Goal: Complete application form

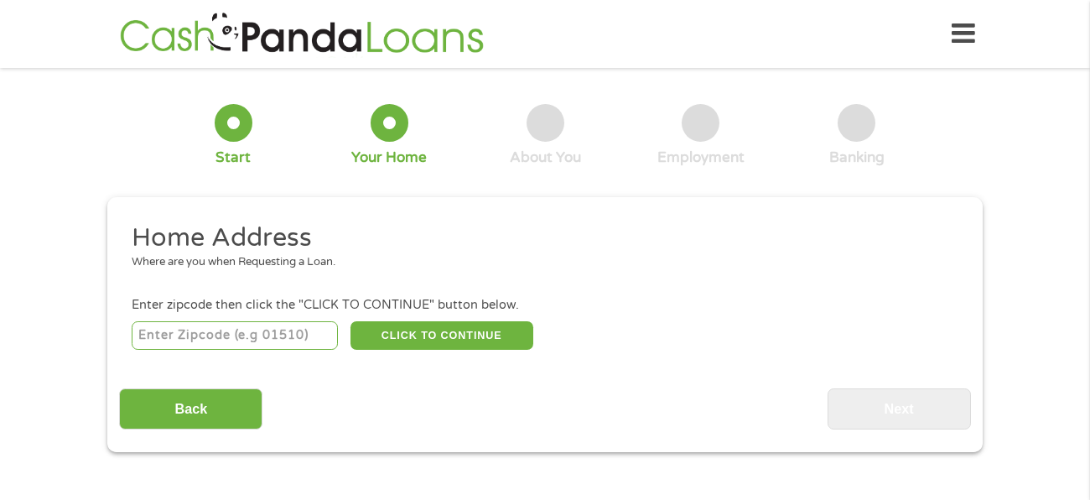
click at [289, 336] on input "number" at bounding box center [235, 335] width 207 height 29
type input "75074"
click at [478, 333] on button "CLICK TO CONTINUE" at bounding box center [442, 335] width 183 height 29
type input "75074"
type input "Plano"
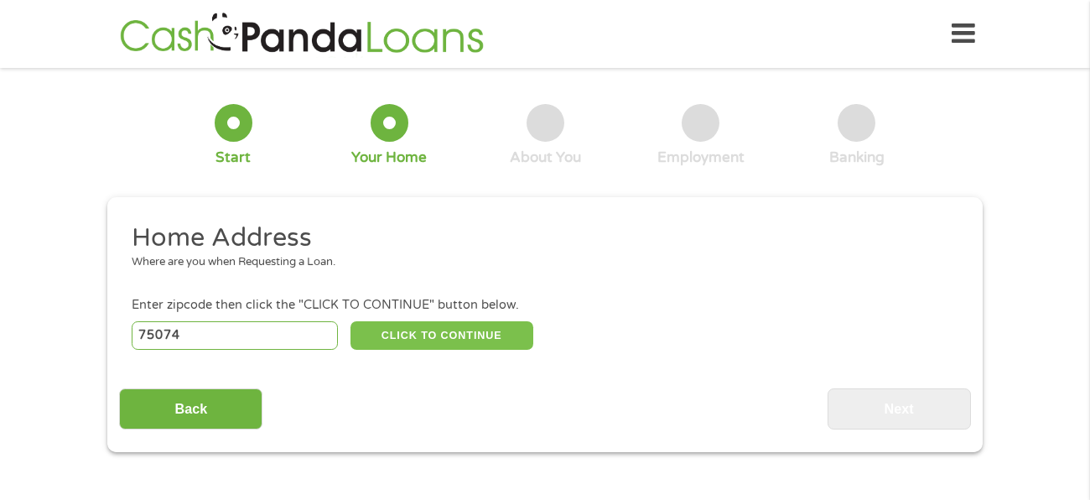
select select "[US_STATE]"
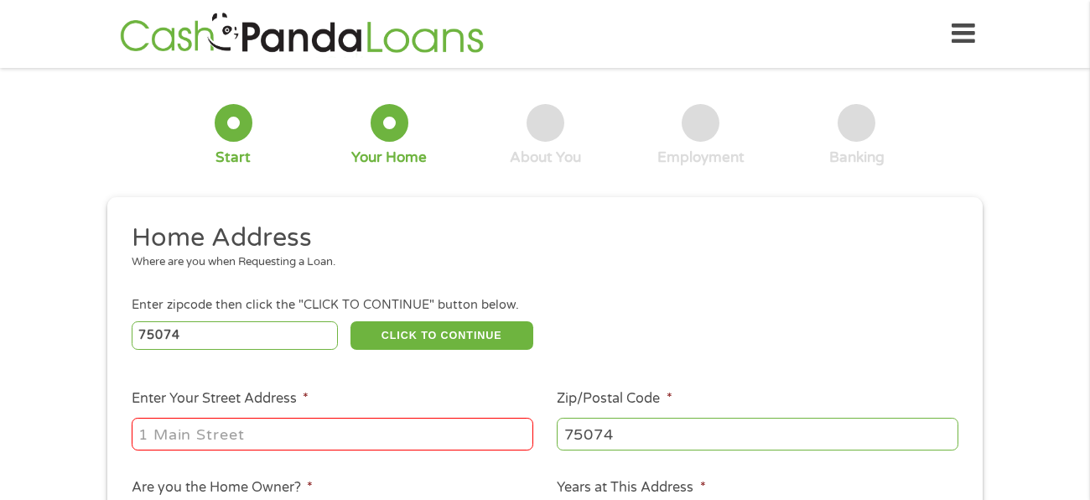
click at [434, 429] on input "Enter Your Street Address *" at bounding box center [333, 434] width 402 height 32
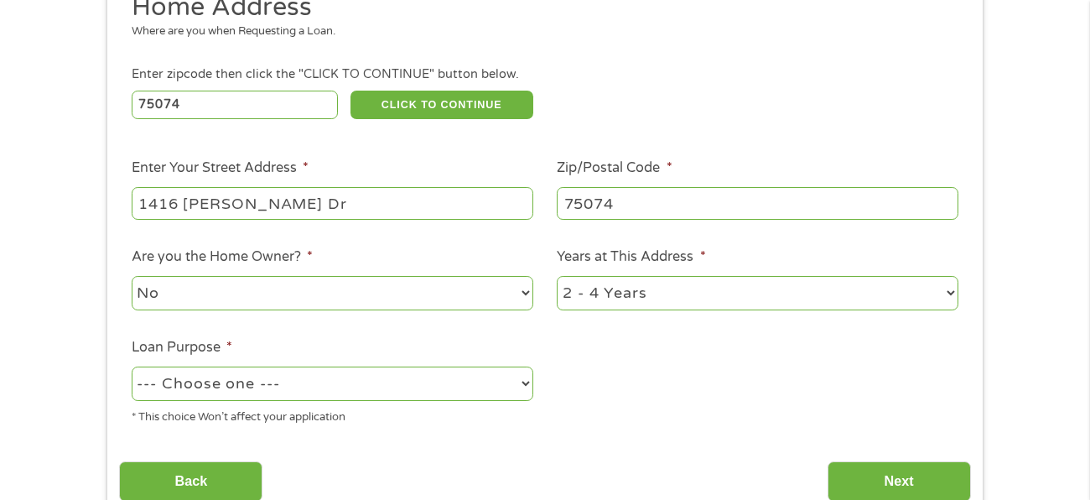
scroll to position [234, 0]
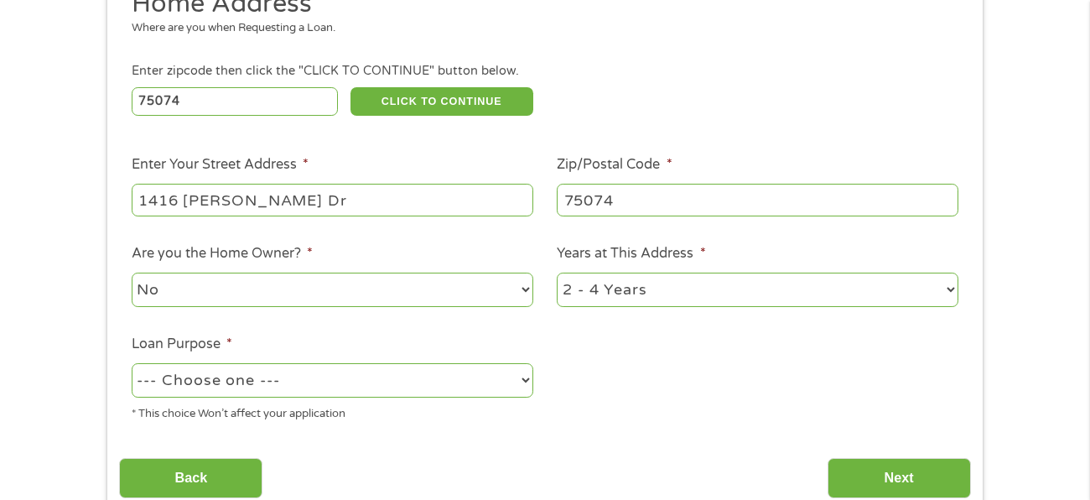
type input "1416 [PERSON_NAME] Dr"
click at [713, 294] on select "1 Year or less 1 - 2 Years 2 - 4 Years Over 4 Years" at bounding box center [758, 290] width 402 height 34
select select "60months"
click at [557, 273] on select "1 Year or less 1 - 2 Years 2 - 4 Years Over 4 Years" at bounding box center [758, 290] width 402 height 34
click at [477, 382] on select "--- Choose one --- Pay Bills Debt Consolidation Home Improvement Major Purchase…" at bounding box center [333, 380] width 402 height 34
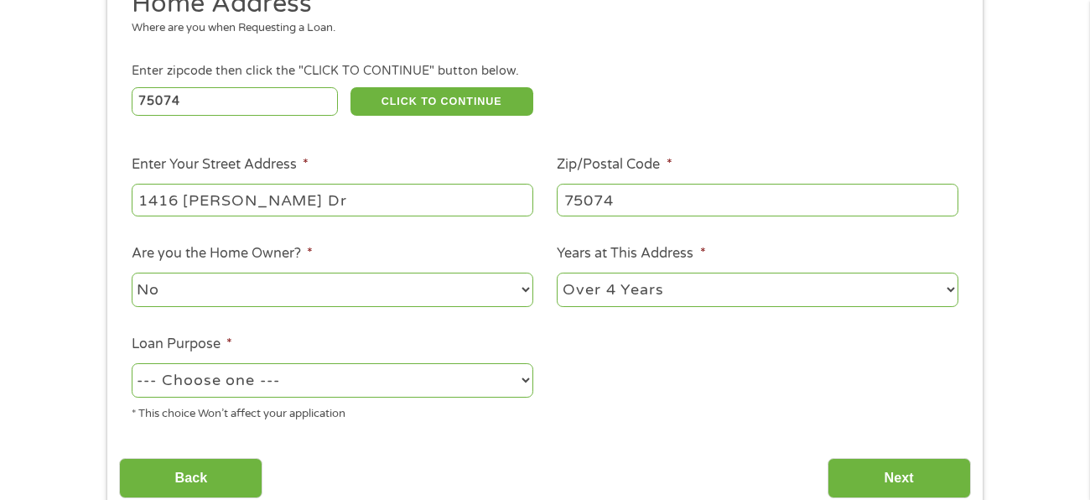
select select "other"
click at [132, 363] on select "--- Choose one --- Pay Bills Debt Consolidation Home Improvement Major Purchase…" at bounding box center [333, 380] width 402 height 34
click at [890, 476] on input "Next" at bounding box center [899, 478] width 143 height 41
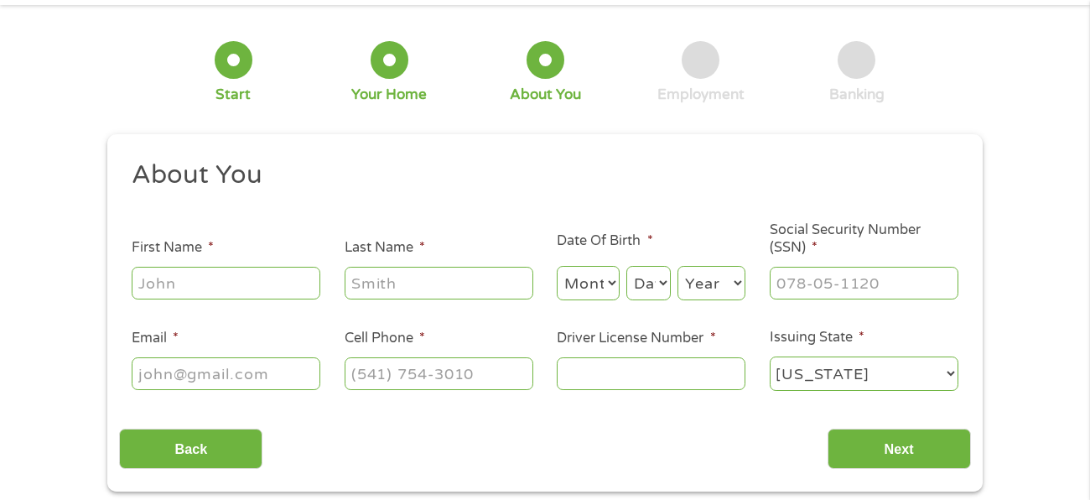
scroll to position [0, 0]
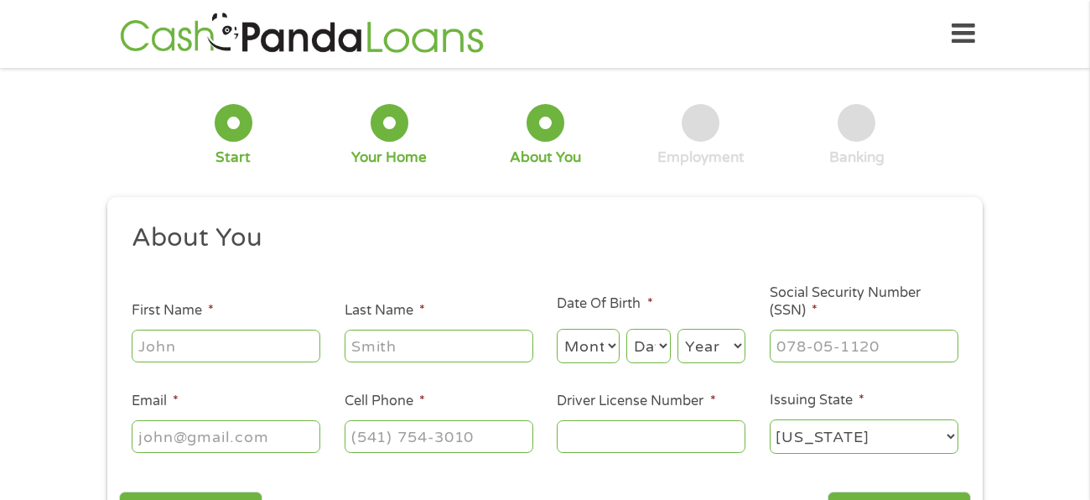
click at [149, 344] on input "First Name *" at bounding box center [226, 346] width 189 height 32
type input "[PERSON_NAME]"
click at [389, 332] on input "Last Name *" at bounding box center [439, 346] width 189 height 32
type input "[PERSON_NAME]"
click at [592, 356] on select "Month 1 2 3 4 5 6 7 8 9 10 11 12" at bounding box center [588, 346] width 63 height 34
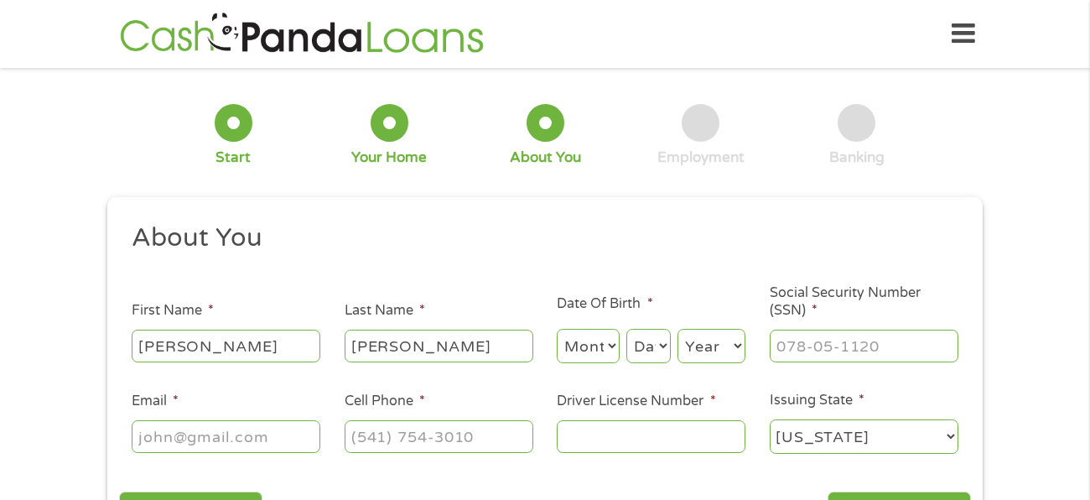
select select "9"
click at [557, 329] on select "Month 1 2 3 4 5 6 7 8 9 10 11 12" at bounding box center [588, 346] width 63 height 34
click at [663, 356] on select "Day 1 2 3 4 5 6 7 8 9 10 11 12 13 14 15 16 17 18 19 20 21 22 23 24 25 26 27 28 …" at bounding box center [648, 346] width 44 height 34
select select "23"
click at [627, 329] on select "Day 1 2 3 4 5 6 7 8 9 10 11 12 13 14 15 16 17 18 19 20 21 22 23 24 25 26 27 28 …" at bounding box center [648, 346] width 44 height 34
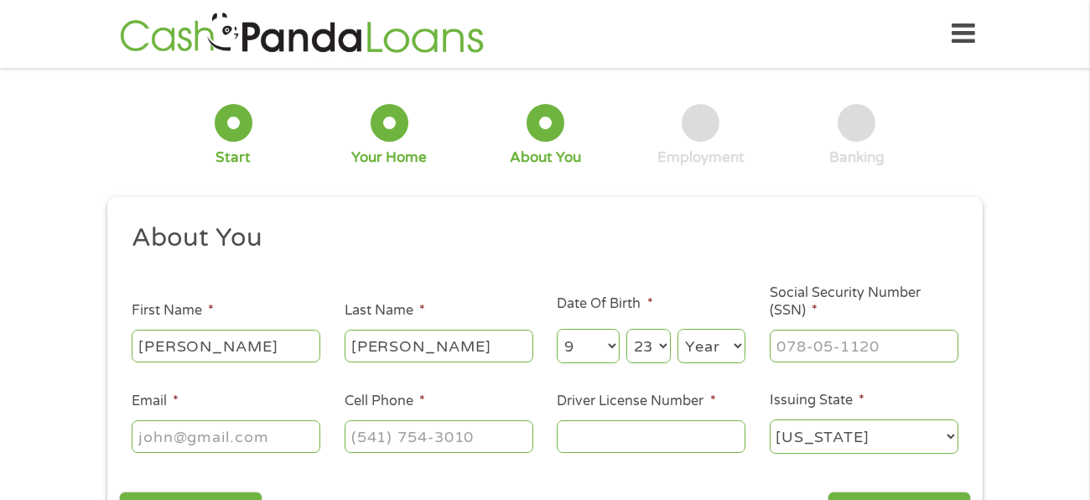
click at [720, 340] on select "Year [DATE] 2006 2005 2004 2003 2002 2001 2000 1999 1998 1997 1996 1995 1994 19…" at bounding box center [712, 346] width 68 height 34
select select "1998"
click at [678, 329] on select "Year [DATE] 2006 2005 2004 2003 2002 2001 2000 1999 1998 1997 1996 1995 1994 19…" at bounding box center [712, 346] width 68 height 34
click at [831, 351] on input "Social Security Number (SSN) *" at bounding box center [864, 346] width 189 height 32
type input "628-64-9703"
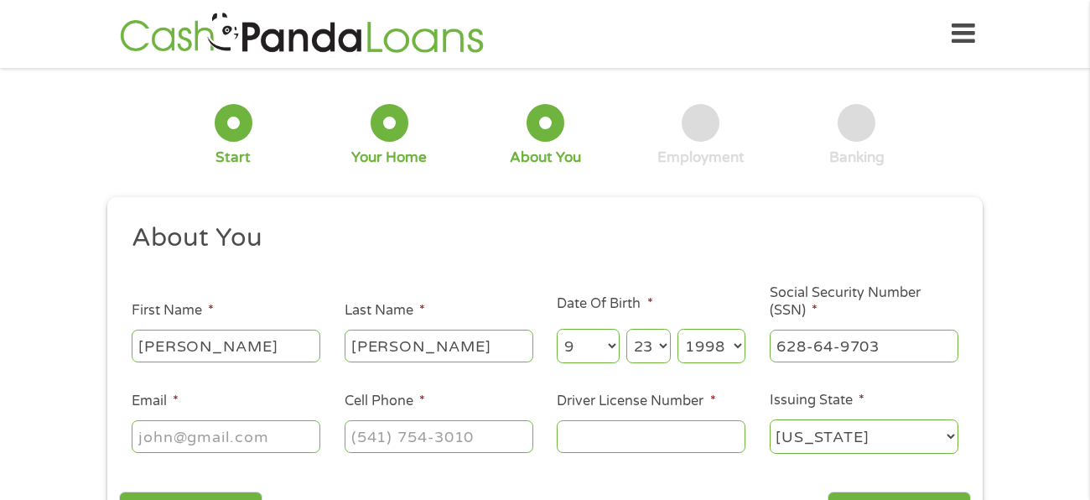
click at [208, 432] on input "Email *" at bounding box center [226, 436] width 189 height 32
type input "[EMAIL_ADDRESS][DOMAIN_NAME]"
click at [449, 439] on input "Cell Phone *" at bounding box center [439, 436] width 189 height 32
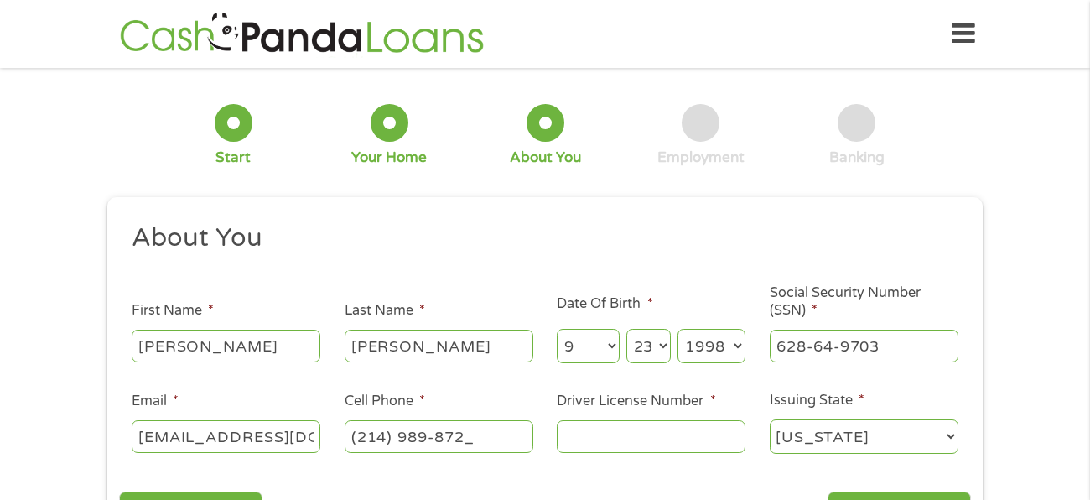
type input "[PHONE_NUMBER]"
click at [621, 406] on label "Driver License Number *" at bounding box center [636, 401] width 159 height 18
click at [621, 420] on input "Driver License Number *" at bounding box center [651, 436] width 189 height 32
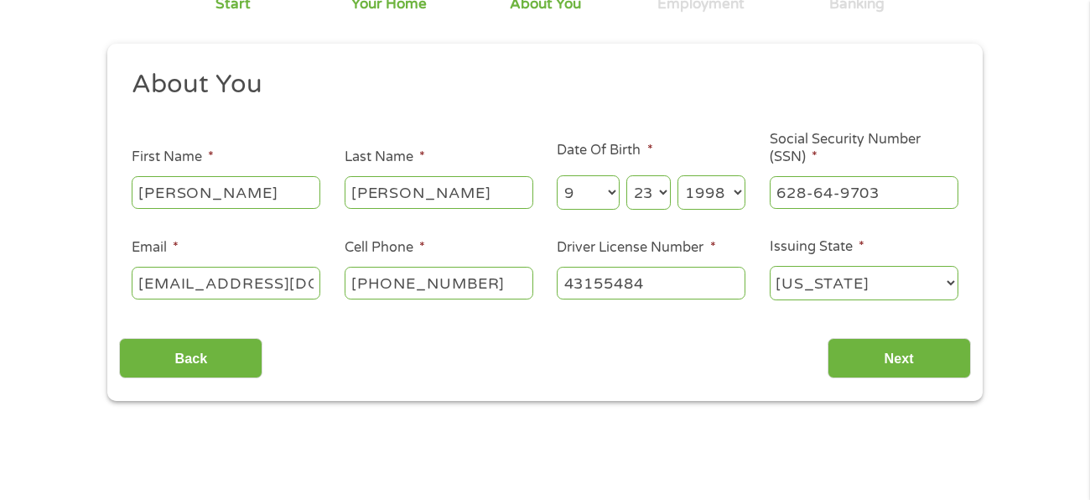
scroll to position [181, 0]
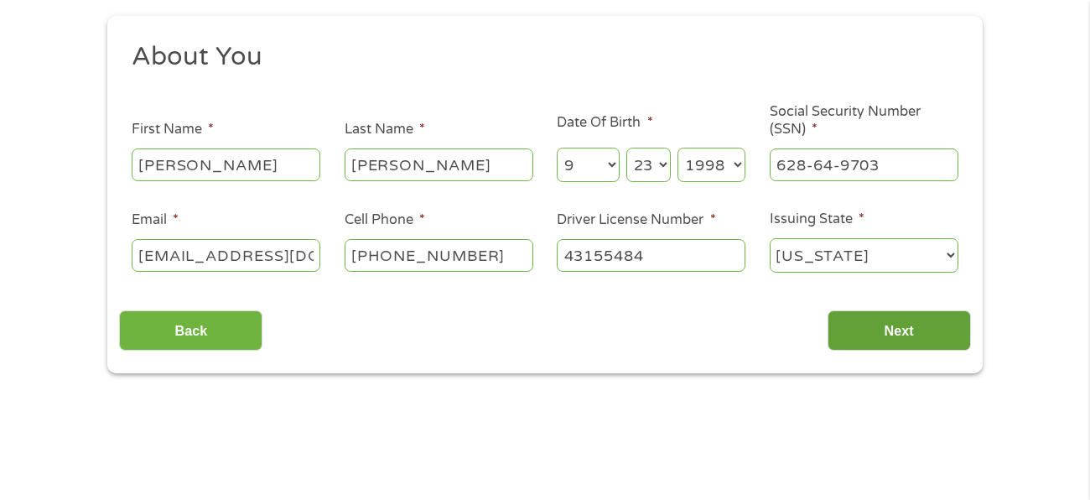
type input "43155484"
click at [933, 330] on input "Next" at bounding box center [899, 330] width 143 height 41
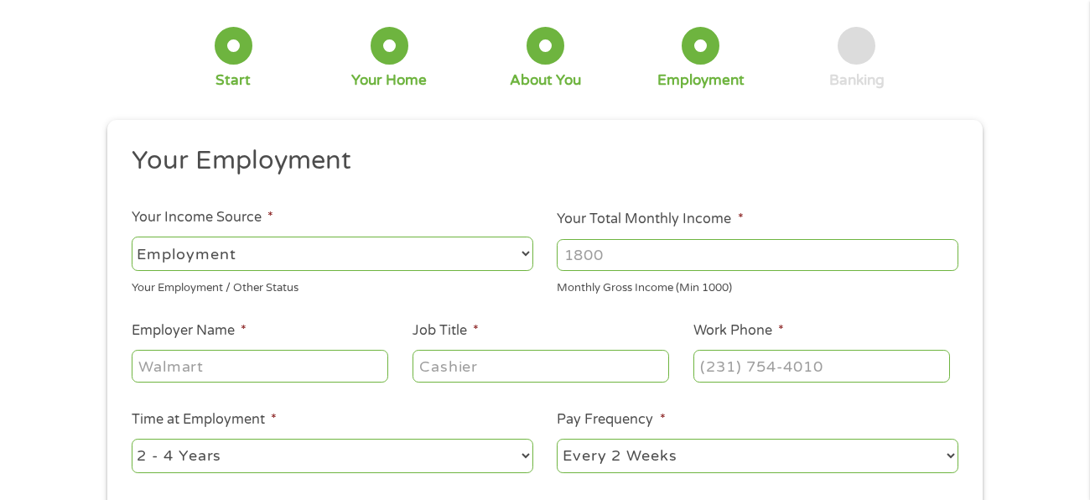
scroll to position [78, 0]
click at [932, 258] on input "Your Total Monthly Income *" at bounding box center [758, 254] width 402 height 32
click at [948, 262] on input "1000" at bounding box center [758, 254] width 402 height 32
click at [947, 250] on input "1001" at bounding box center [758, 254] width 402 height 32
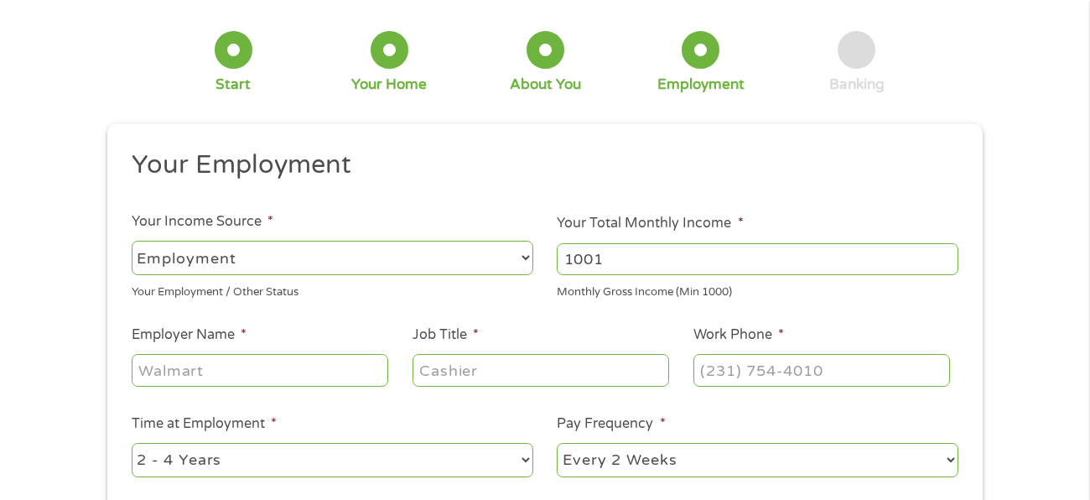
scroll to position [70, 0]
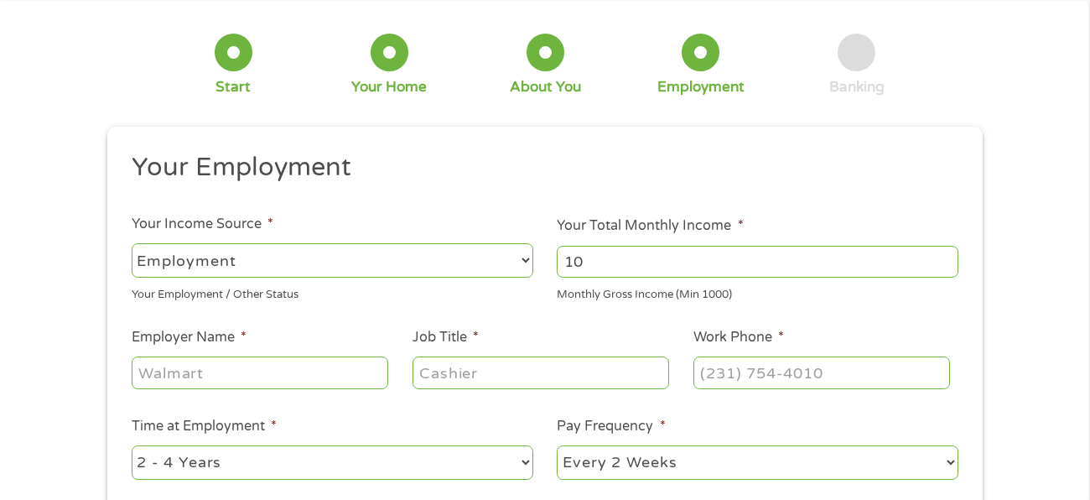
type input "1"
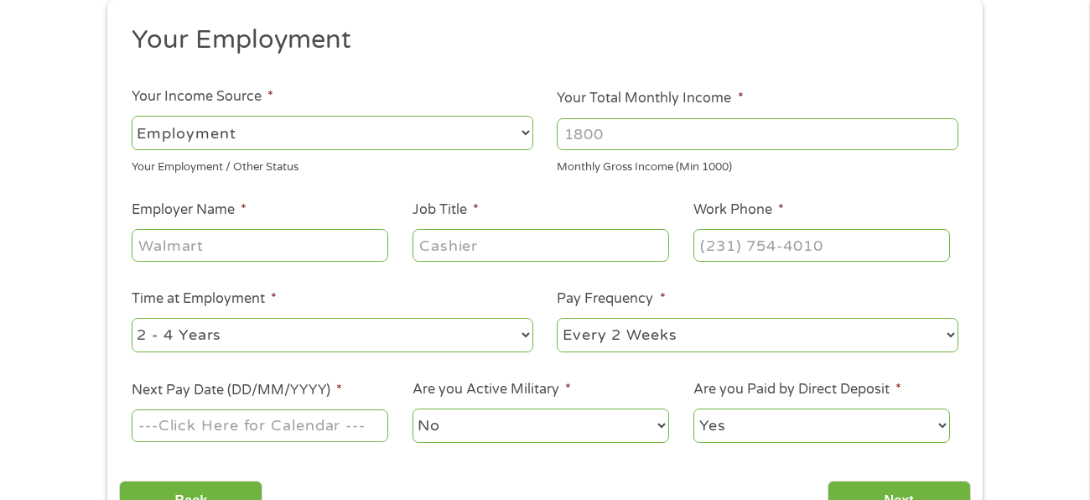
scroll to position [191, 0]
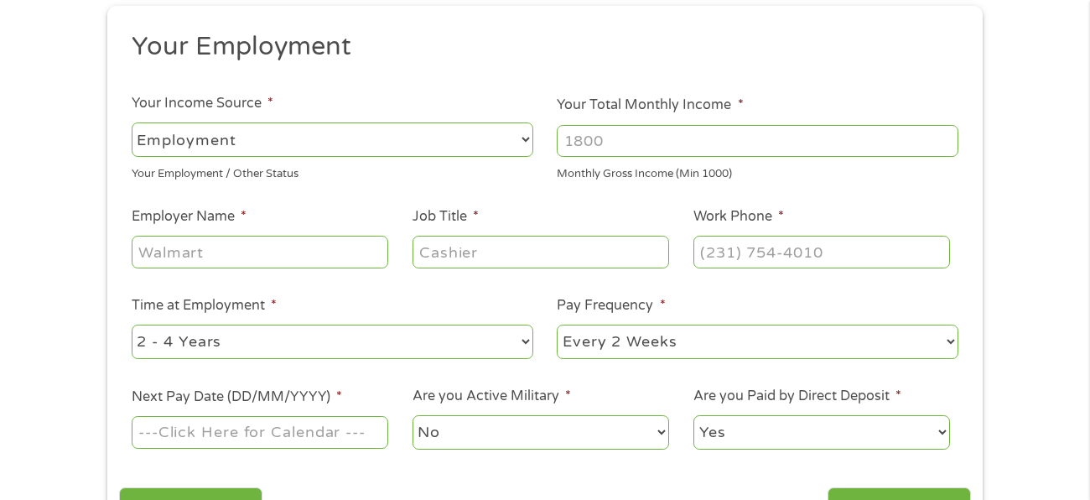
click at [950, 339] on select "--- Choose one --- Every 2 Weeks Every Week Monthly Semi-Monthly" at bounding box center [758, 342] width 402 height 34
select select "monthly"
click at [557, 325] on select "--- Choose one --- Every 2 Weeks Every Week Monthly Semi-Monthly" at bounding box center [758, 342] width 402 height 34
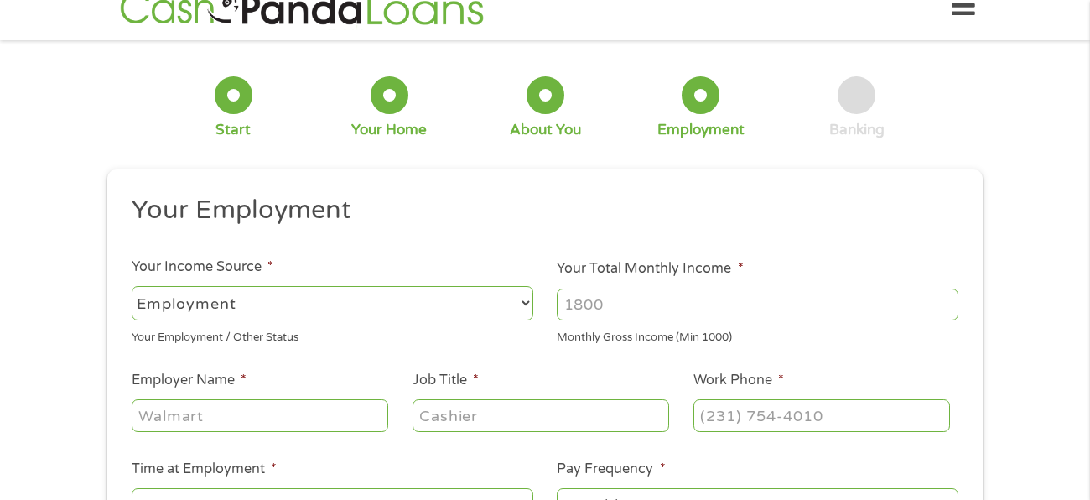
scroll to position [0, 0]
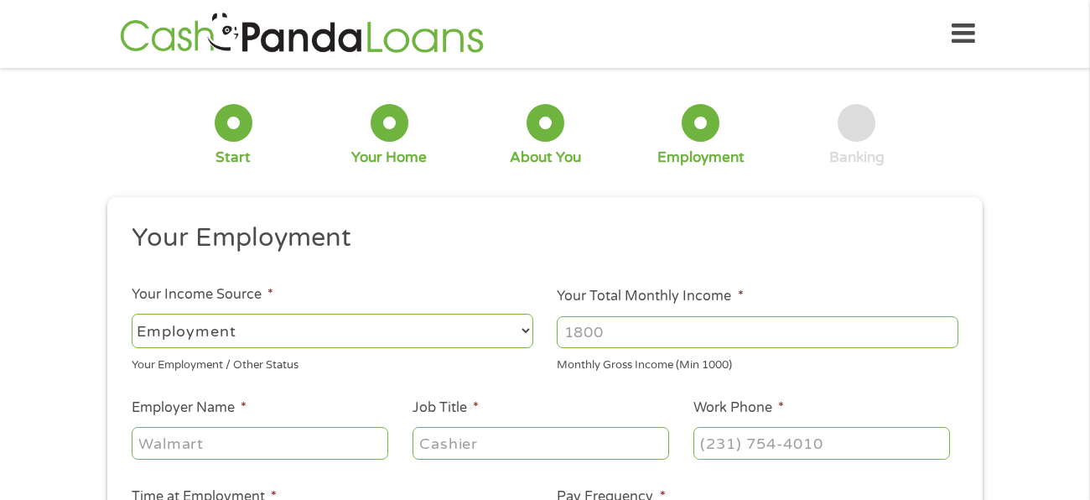
click at [159, 327] on select "--- Choose one --- Employment [DEMOGRAPHIC_DATA] Benefits" at bounding box center [333, 331] width 402 height 34
click at [132, 314] on select "--- Choose one --- Employment [DEMOGRAPHIC_DATA] Benefits" at bounding box center [333, 331] width 402 height 34
click at [782, 340] on input "Your Total Monthly Income *" at bounding box center [758, 332] width 402 height 32
type input "1800"
click at [159, 435] on input "Employer Name *" at bounding box center [260, 443] width 257 height 32
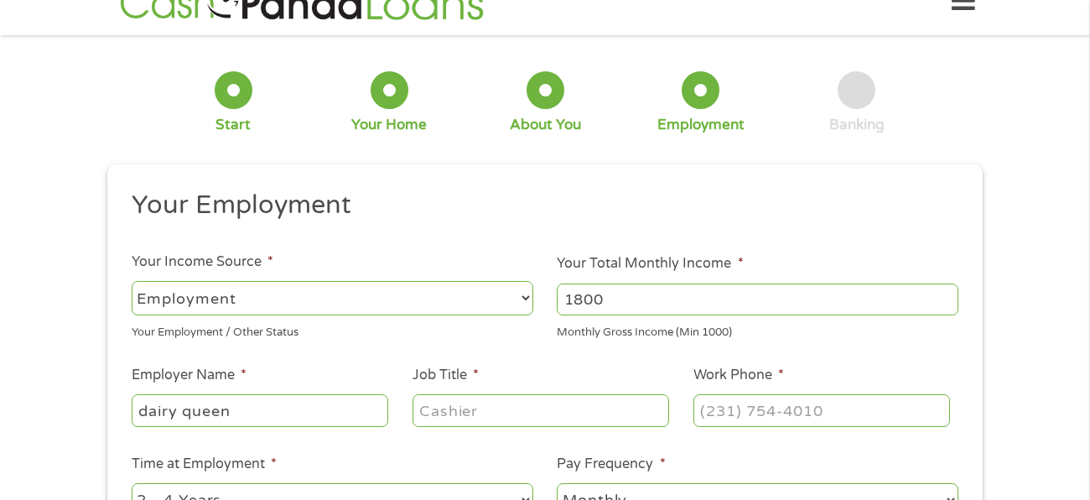
scroll to position [37, 0]
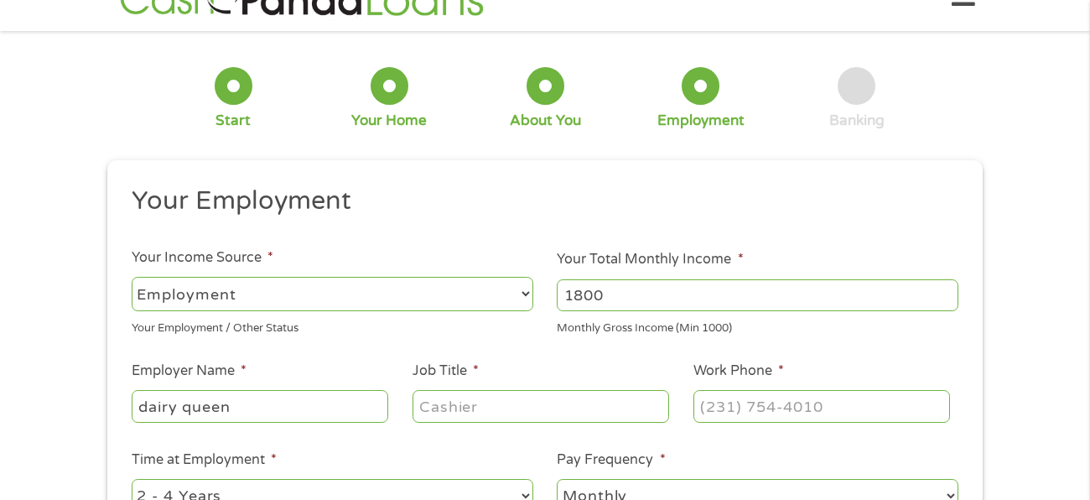
type input "dairy queen"
click at [574, 404] on input "Job Title *" at bounding box center [541, 406] width 257 height 32
type input "manager"
click at [793, 408] on input "Work Phone *" at bounding box center [822, 406] width 257 height 32
type input "(___) ___-____"
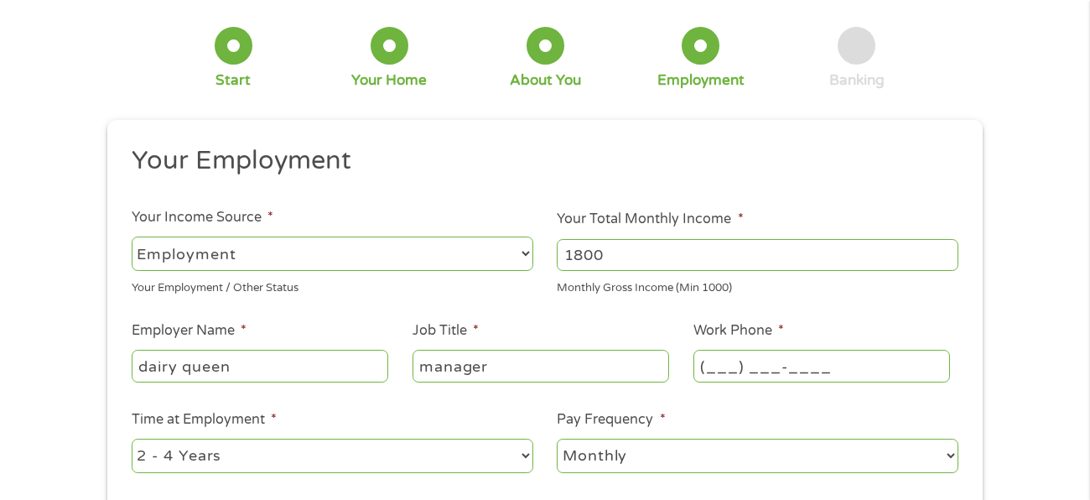
scroll to position [123, 0]
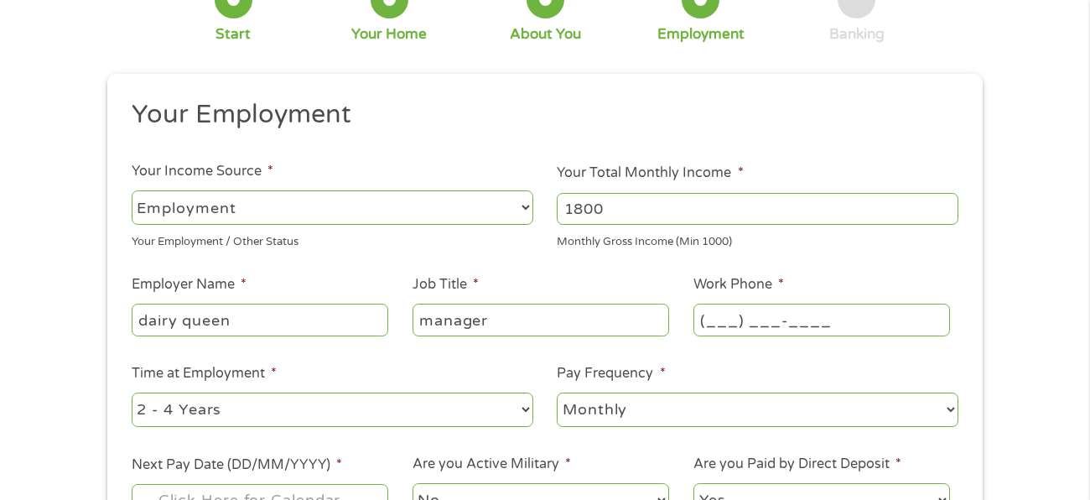
click at [521, 405] on select "--- Choose one --- 1 Year or less 1 - 2 Years 2 - 4 Years Over 4 Years" at bounding box center [333, 409] width 402 height 34
click at [132, 392] on select "--- Choose one --- 1 Year or less 1 - 2 Years 2 - 4 Years Over 4 Years" at bounding box center [333, 409] width 402 height 34
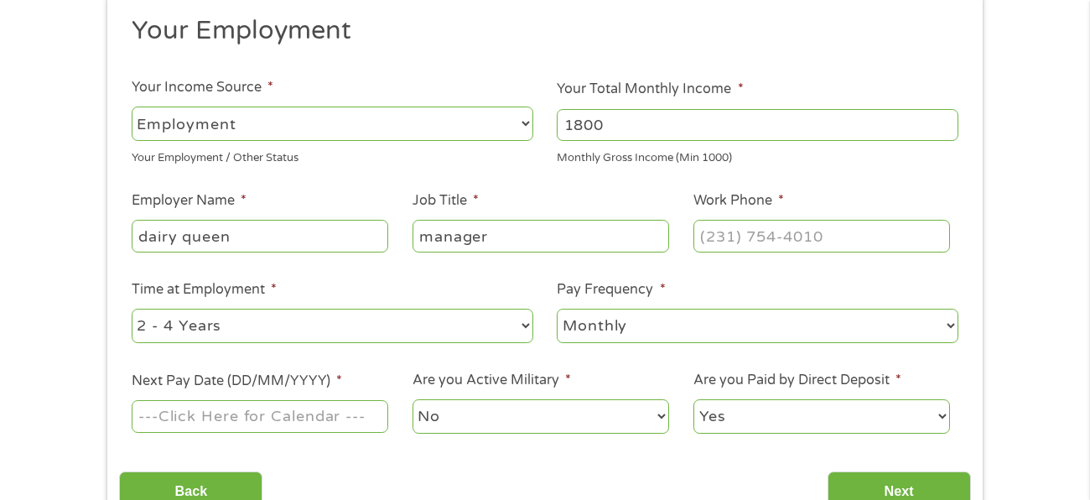
scroll to position [215, 0]
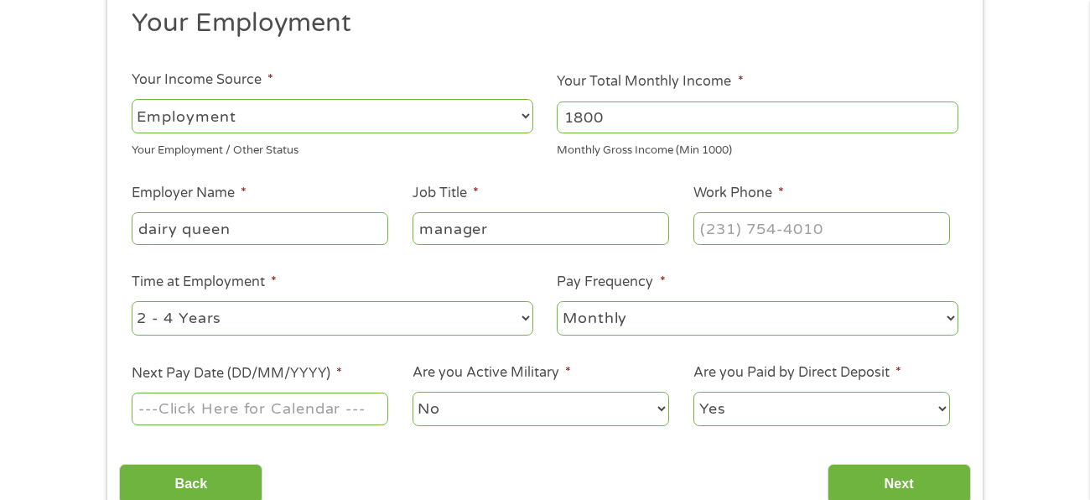
click at [202, 412] on input "Next Pay Date (DD/MM/YYYY) *" at bounding box center [260, 408] width 257 height 32
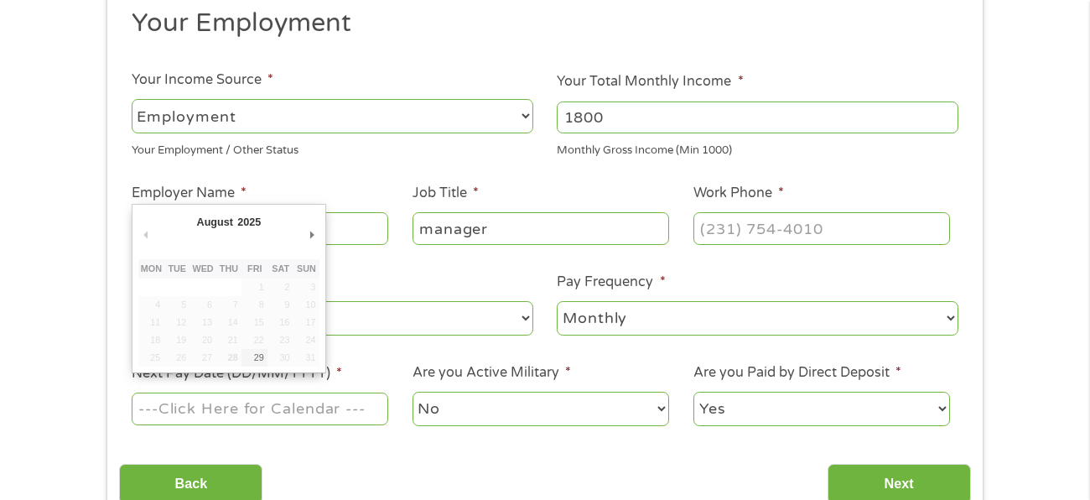
type input "[DATE]"
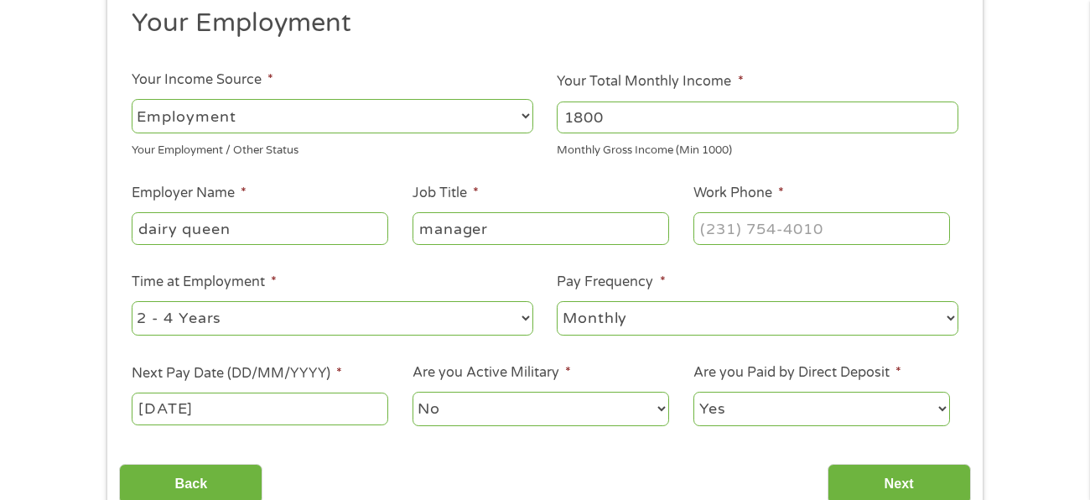
click at [253, 417] on input "[DATE]" at bounding box center [260, 408] width 257 height 32
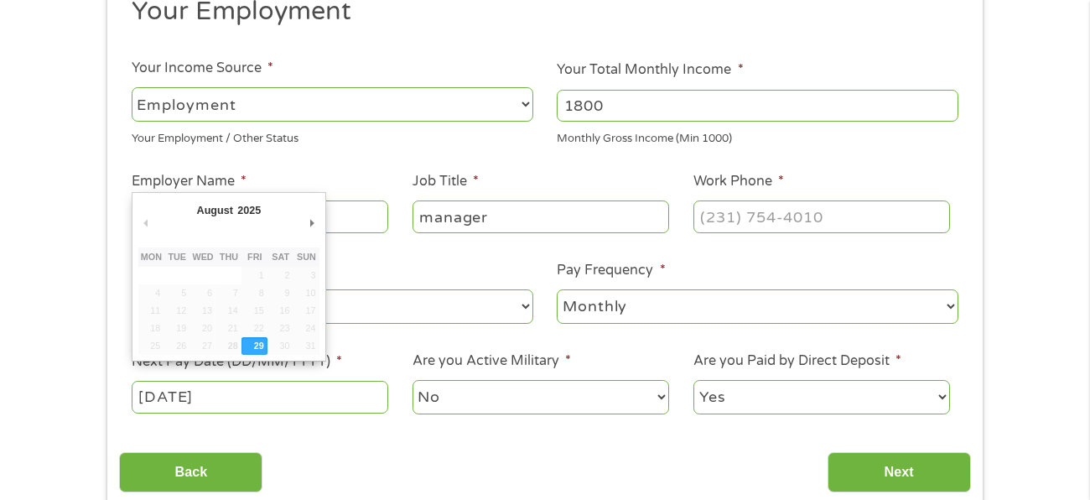
scroll to position [229, 0]
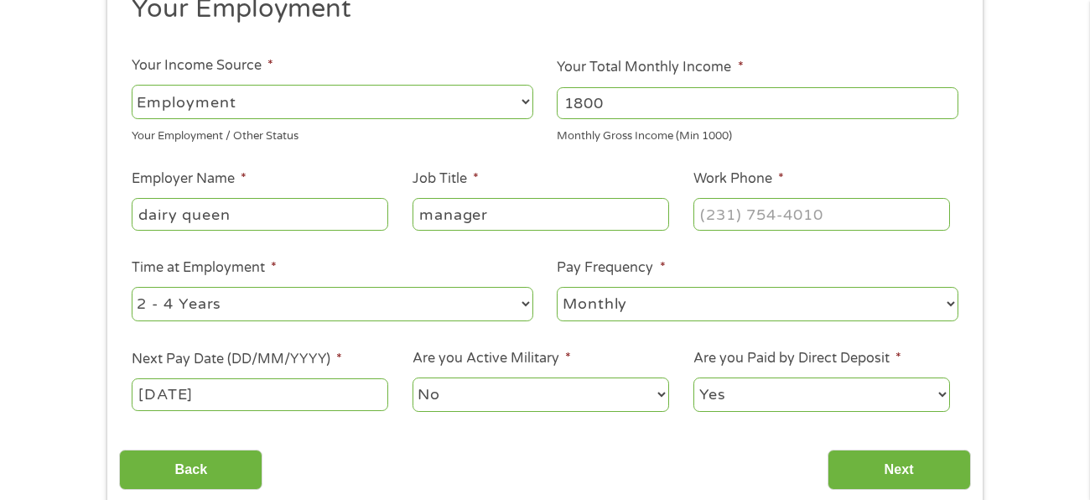
click at [730, 407] on select "Yes No" at bounding box center [822, 394] width 257 height 34
select select "0"
click at [694, 377] on select "Yes No" at bounding box center [822, 394] width 257 height 34
click at [718, 216] on input "Work Phone *" at bounding box center [822, 214] width 257 height 32
type input "[PHONE_NUMBER]"
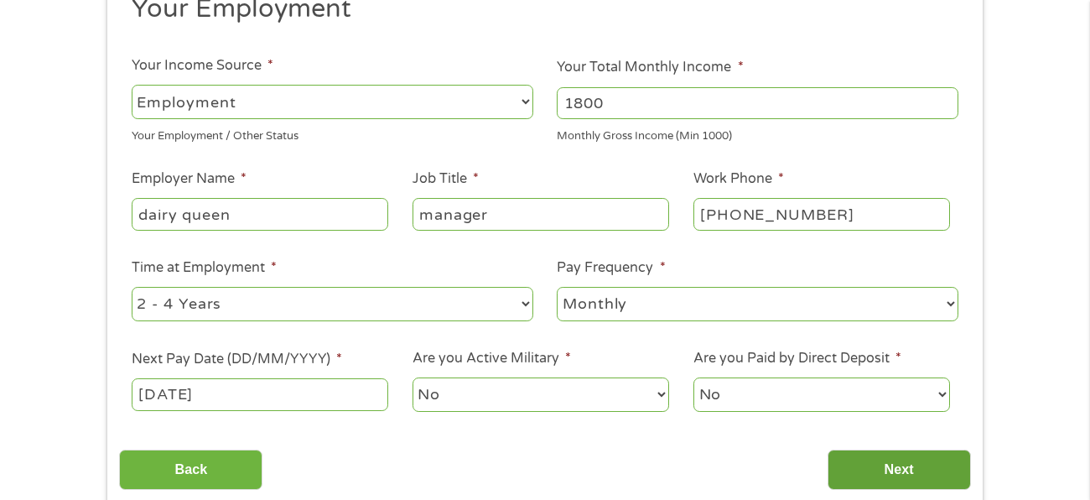
click at [893, 474] on input "Next" at bounding box center [899, 470] width 143 height 41
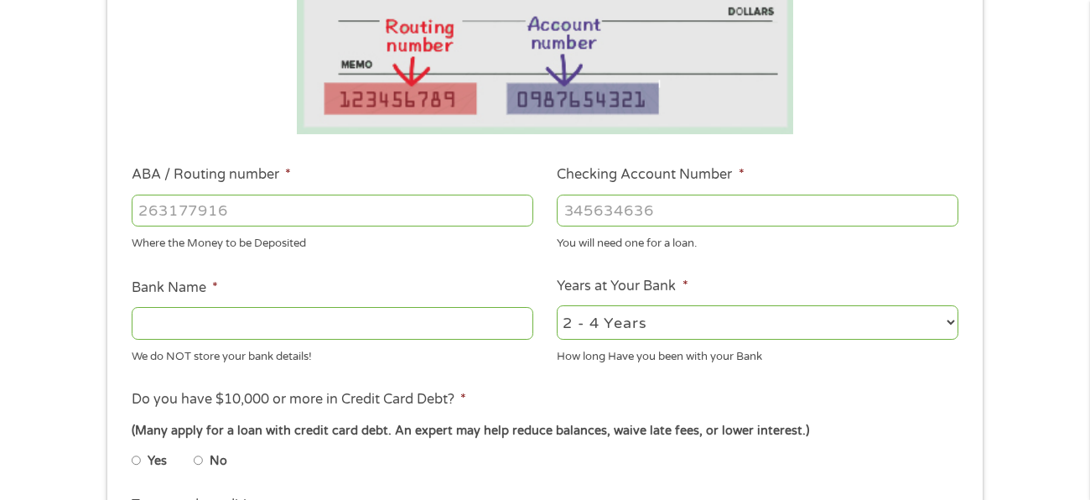
scroll to position [389, 0]
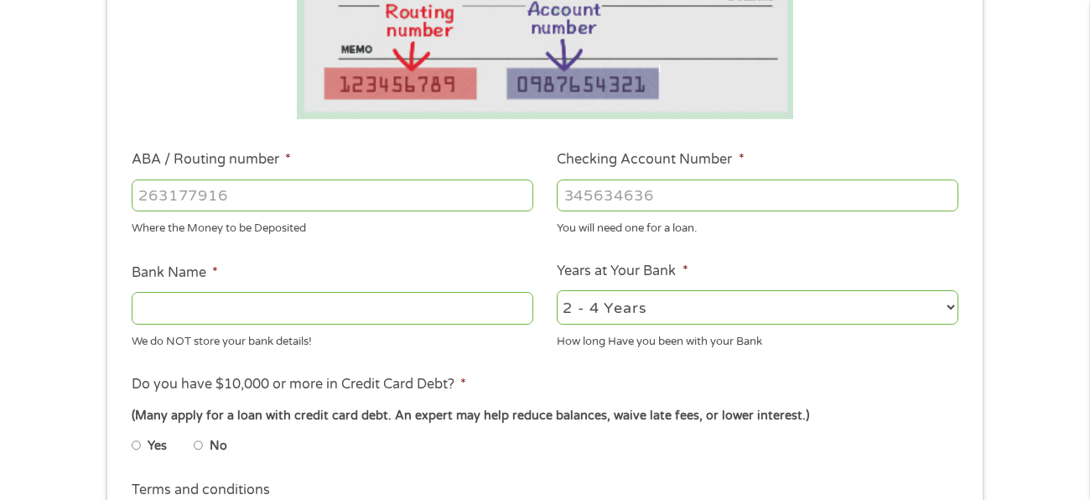
click at [744, 304] on select "2 - 4 Years 6 - 12 Months 1 - 2 Years Over 4 Years" at bounding box center [758, 307] width 402 height 34
click at [557, 290] on select "2 - 4 Years 6 - 12 Months 1 - 2 Years Over 4 Years" at bounding box center [758, 307] width 402 height 34
click at [146, 312] on input "Bank Name *" at bounding box center [333, 308] width 402 height 32
click at [148, 187] on input "ABA / Routing number *" at bounding box center [333, 195] width 402 height 32
click at [152, 195] on input "ABA / Routing number *" at bounding box center [333, 195] width 402 height 32
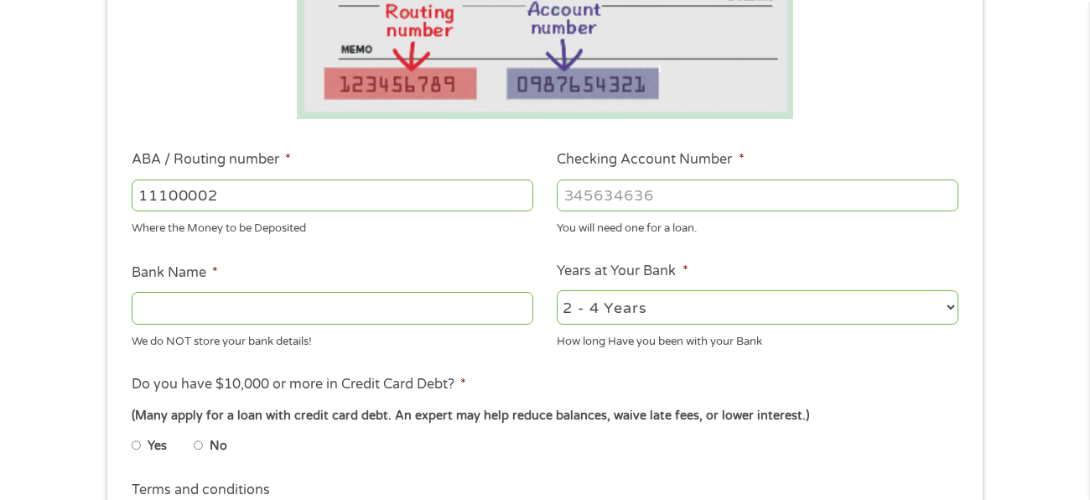
type input "111000025"
type input "BANK OF AMERICA NA"
type input "111000025"
click at [586, 200] on input "Checking Account Number *" at bounding box center [758, 195] width 402 height 32
click at [850, 197] on input "Checking Account Number *" at bounding box center [758, 195] width 402 height 32
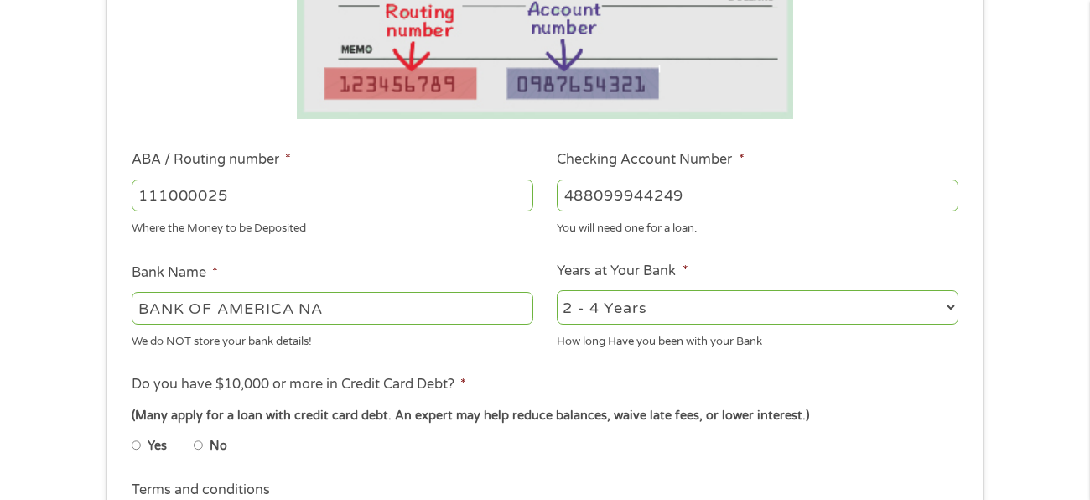
type input "488099944249"
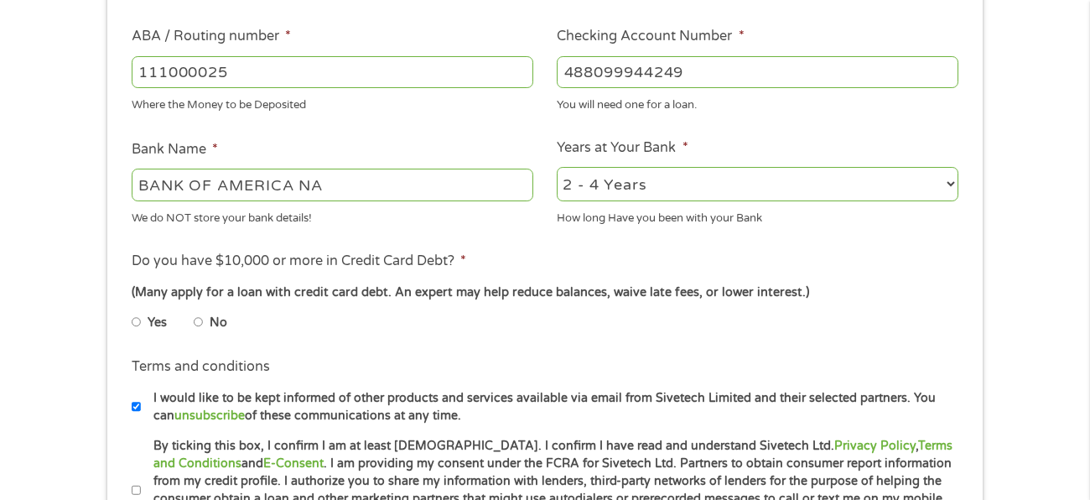
scroll to position [519, 0]
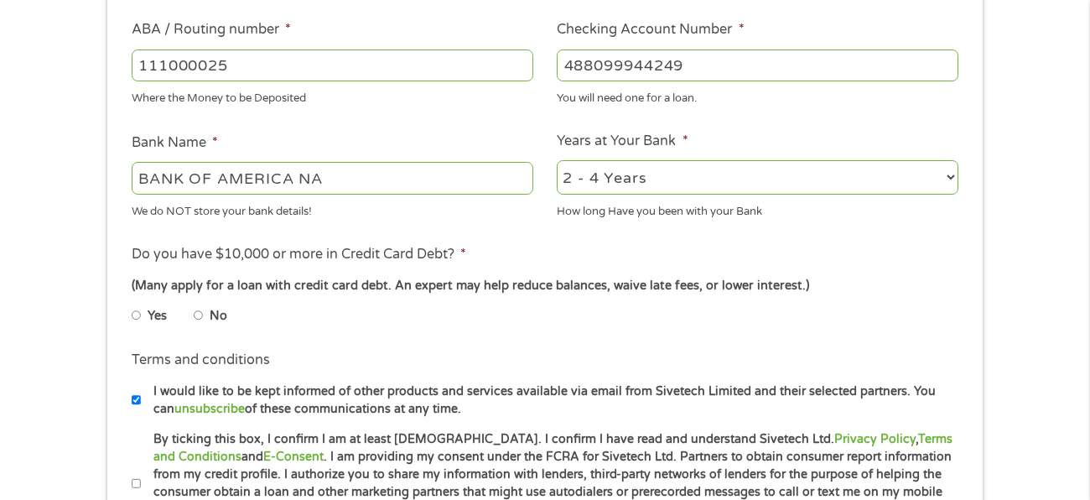
click at [198, 315] on input "No" at bounding box center [199, 315] width 10 height 27
radio input "true"
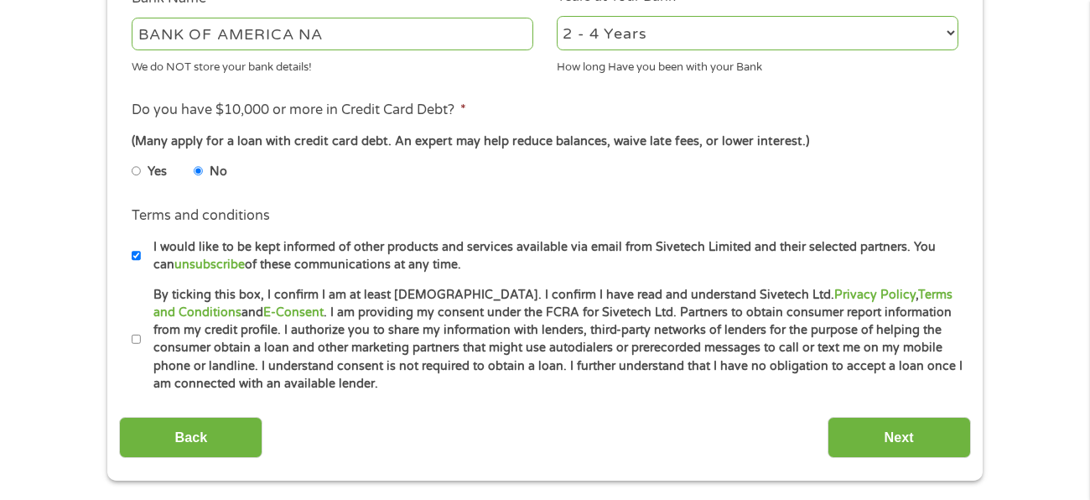
scroll to position [669, 0]
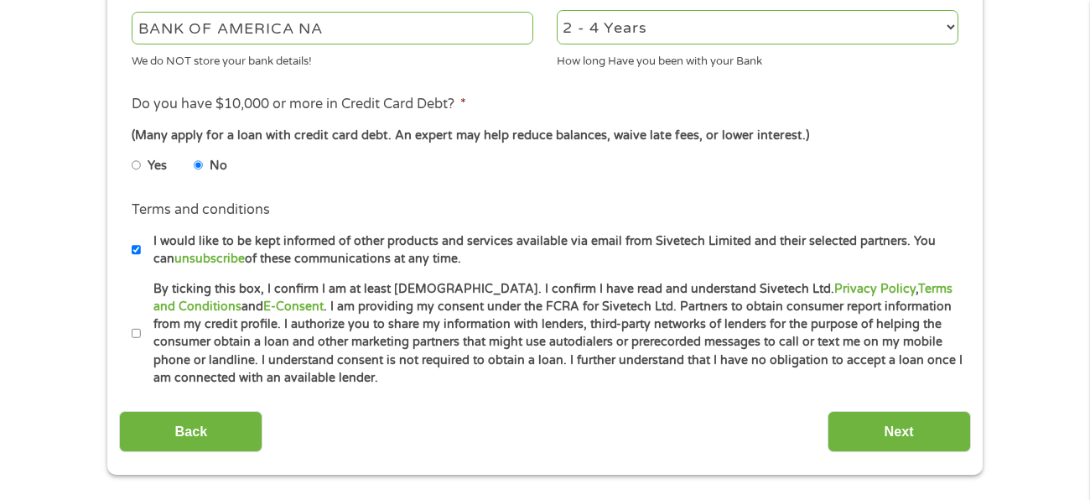
click at [134, 334] on input "By ticking this box, I confirm I am at least [DEMOGRAPHIC_DATA]. I confirm I ha…" at bounding box center [137, 333] width 10 height 27
checkbox input "true"
click at [858, 436] on input "Next" at bounding box center [899, 431] width 143 height 41
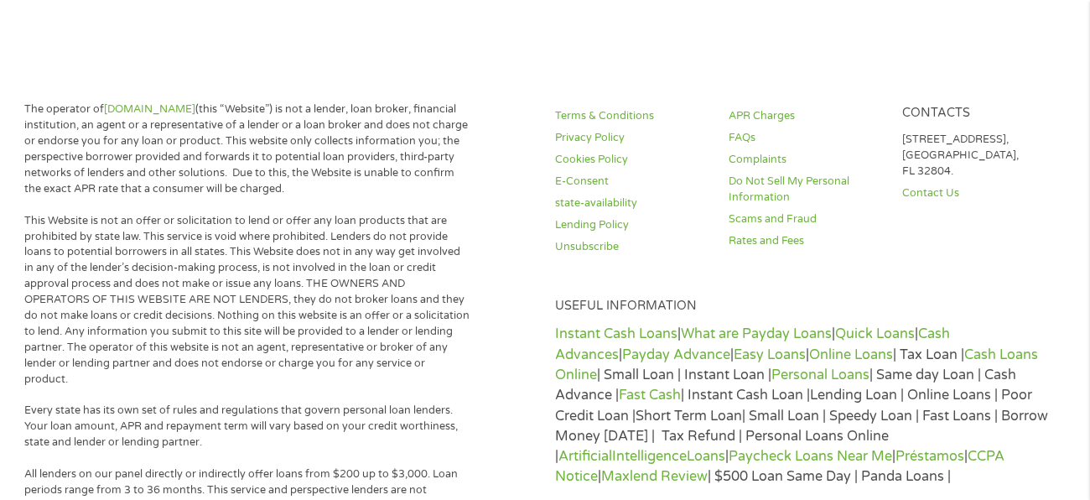
scroll to position [0, 0]
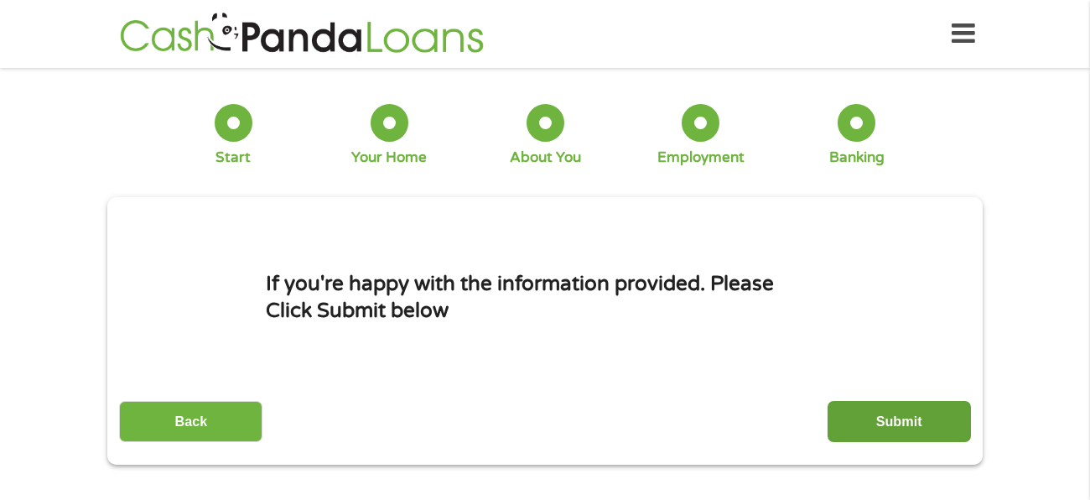
click at [919, 419] on input "Submit" at bounding box center [899, 421] width 143 height 41
